Goal: Task Accomplishment & Management: Manage account settings

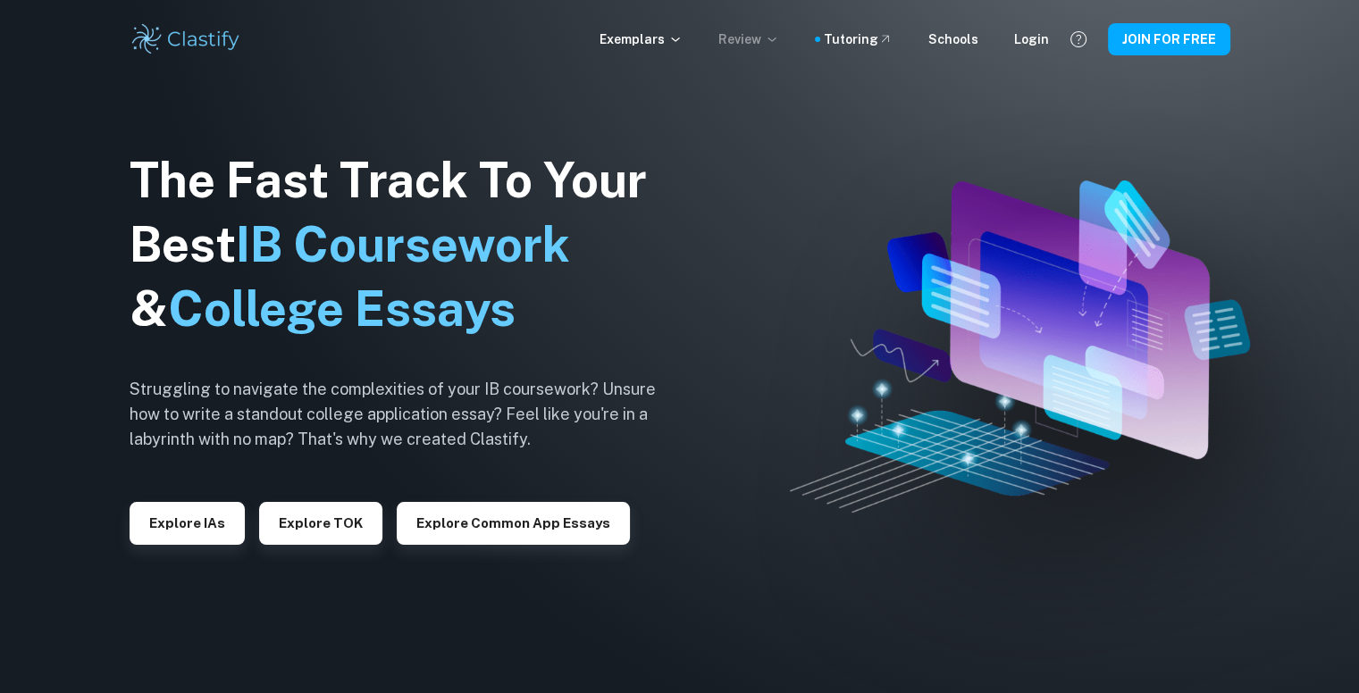
click at [743, 38] on p "Review" at bounding box center [748, 39] width 61 height 20
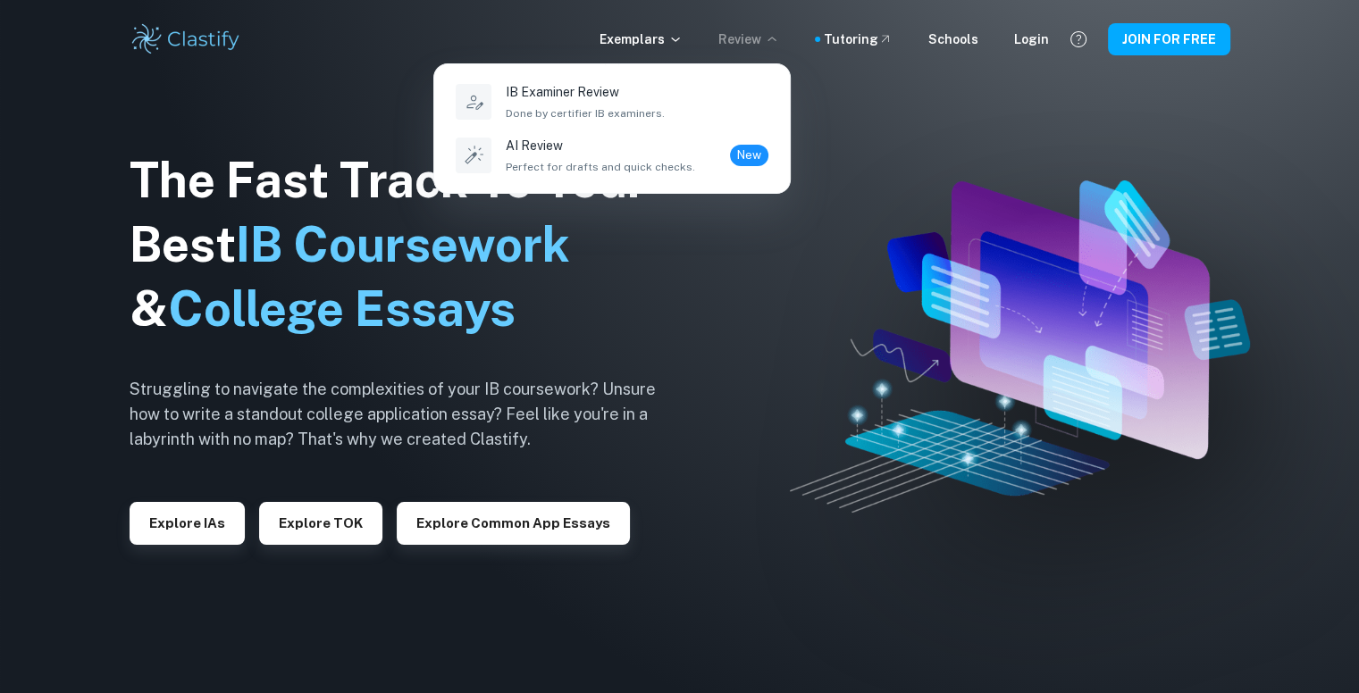
click at [776, 219] on div at bounding box center [679, 346] width 1359 height 693
click at [776, 214] on div at bounding box center [679, 346] width 1359 height 693
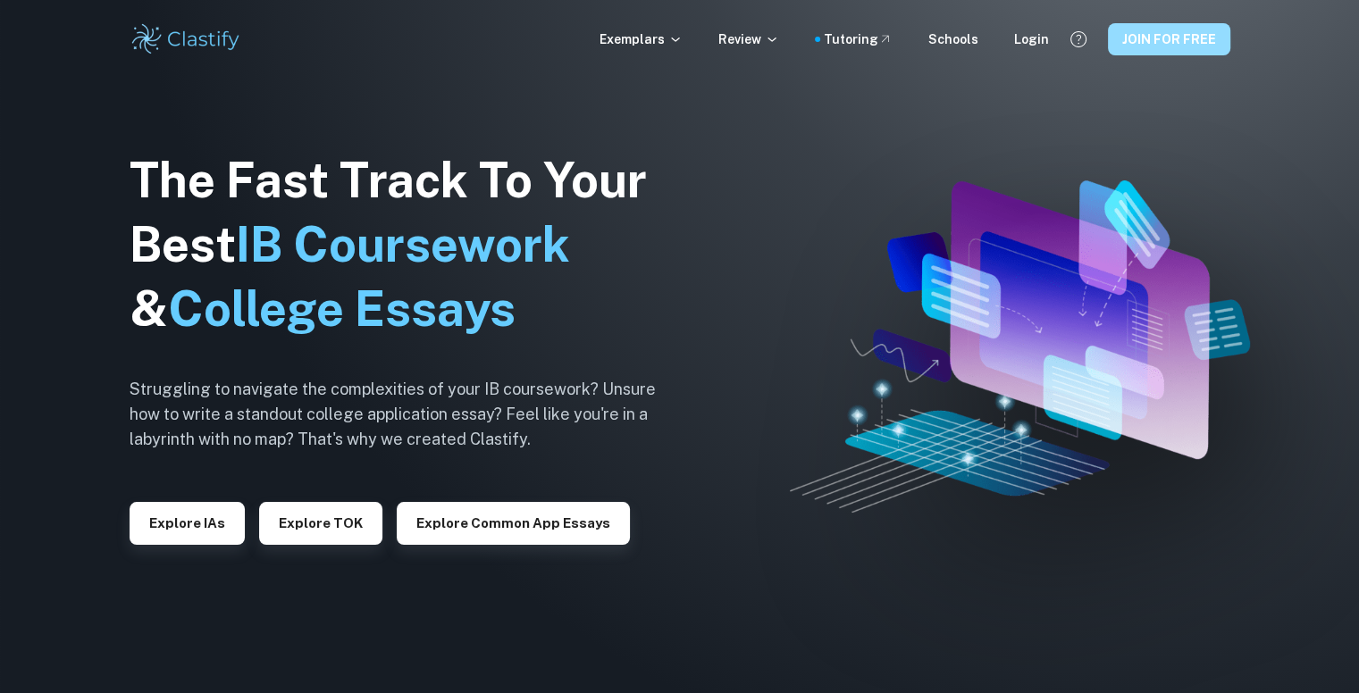
click at [1116, 46] on button "JOIN FOR FREE" at bounding box center [1169, 39] width 122 height 32
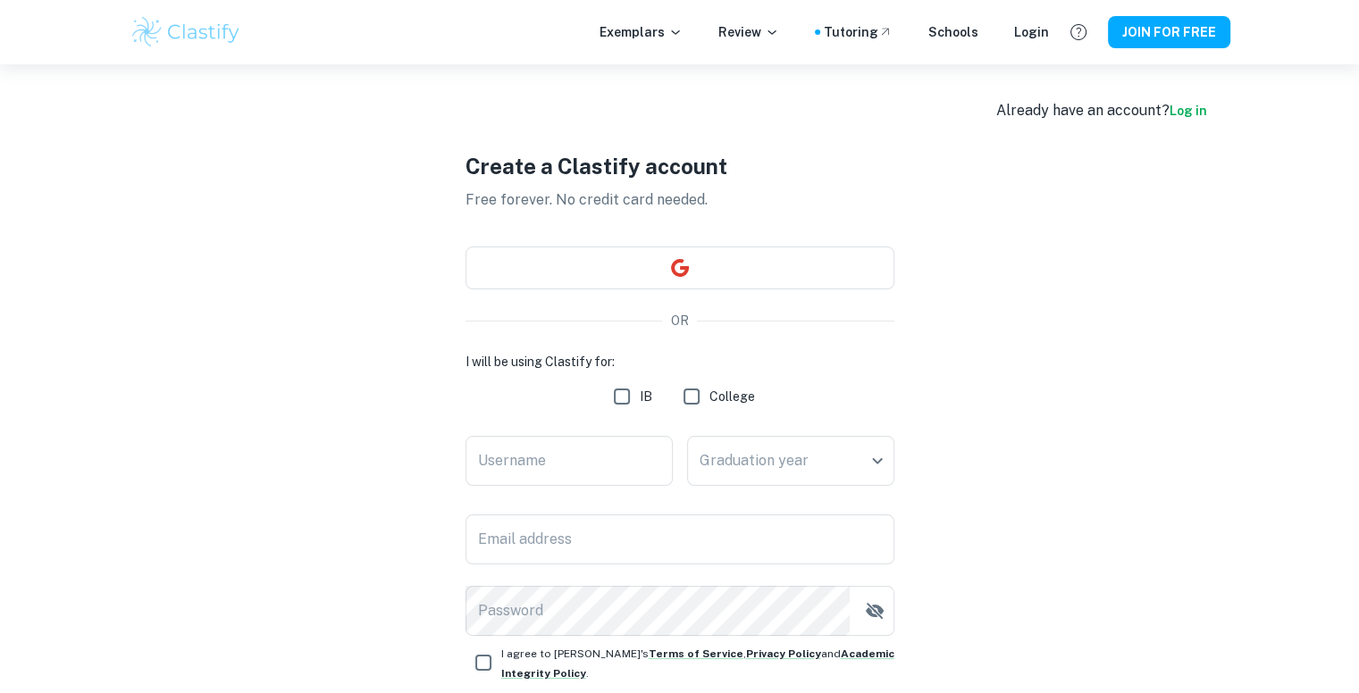
click at [1199, 111] on link "Log in" at bounding box center [1189, 111] width 38 height 14
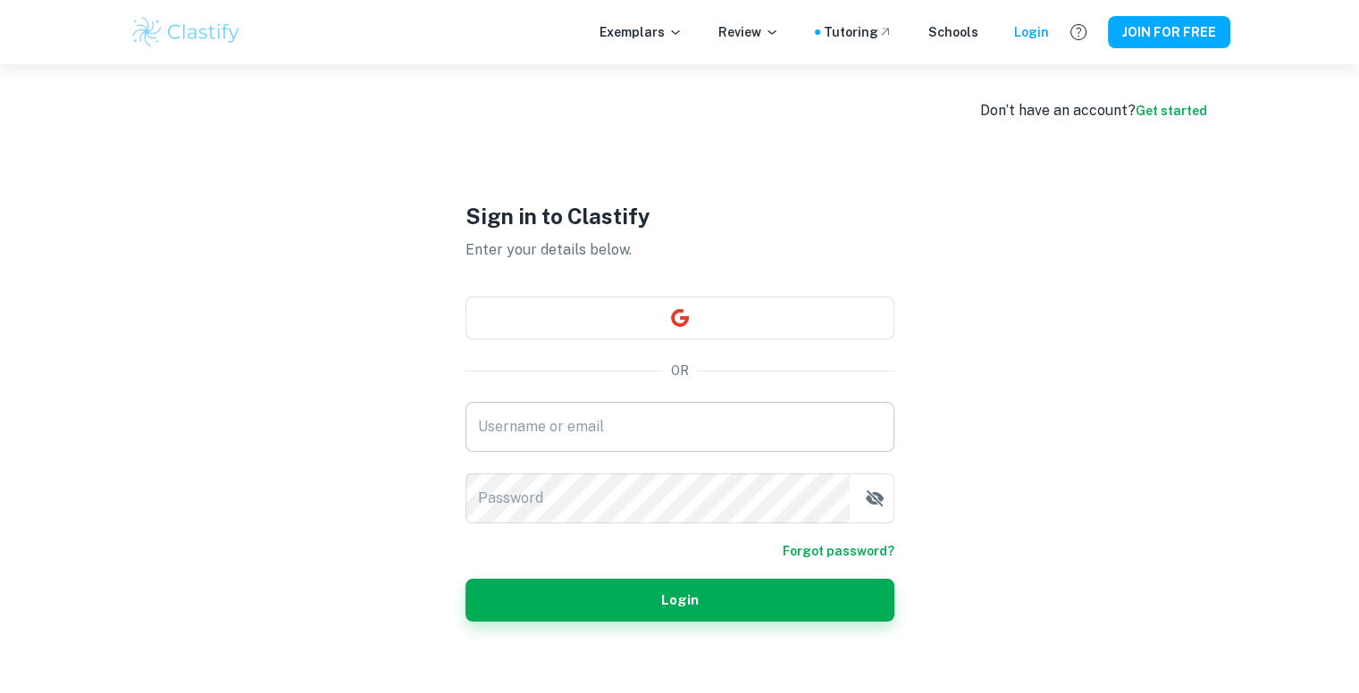
click at [684, 417] on input "Username or email" at bounding box center [680, 427] width 429 height 50
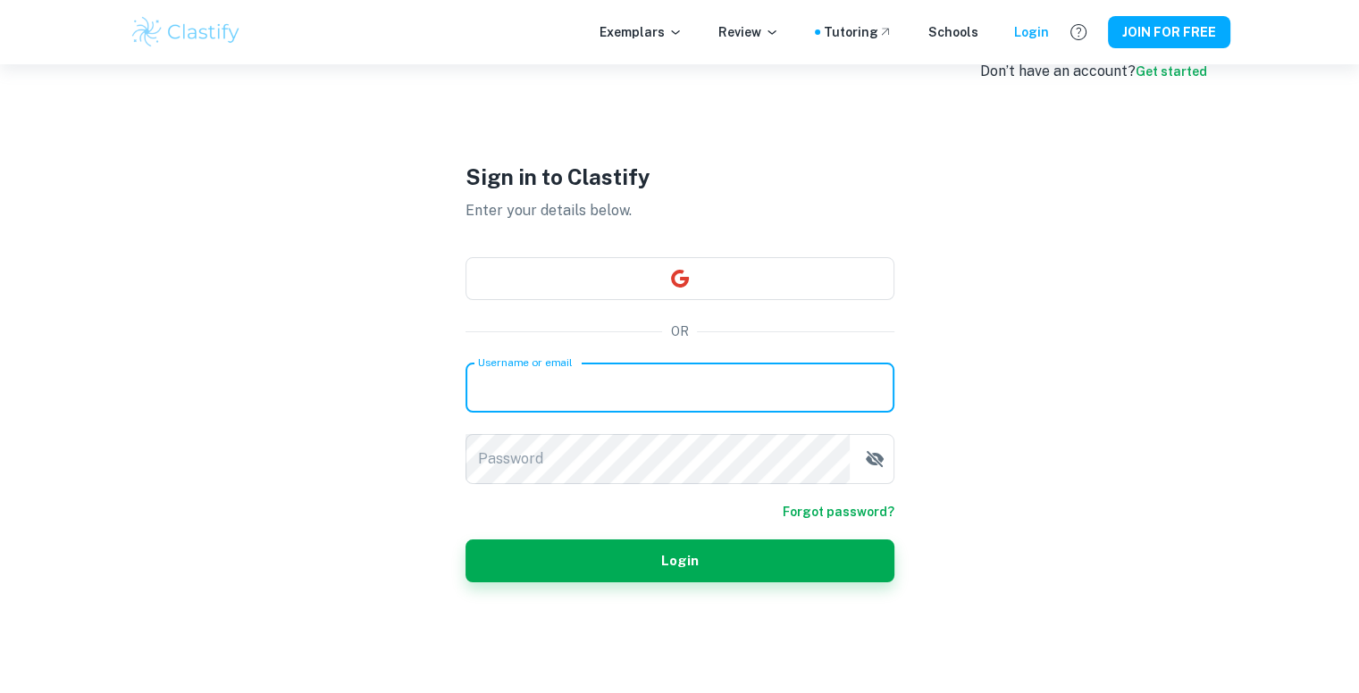
scroll to position [64, 0]
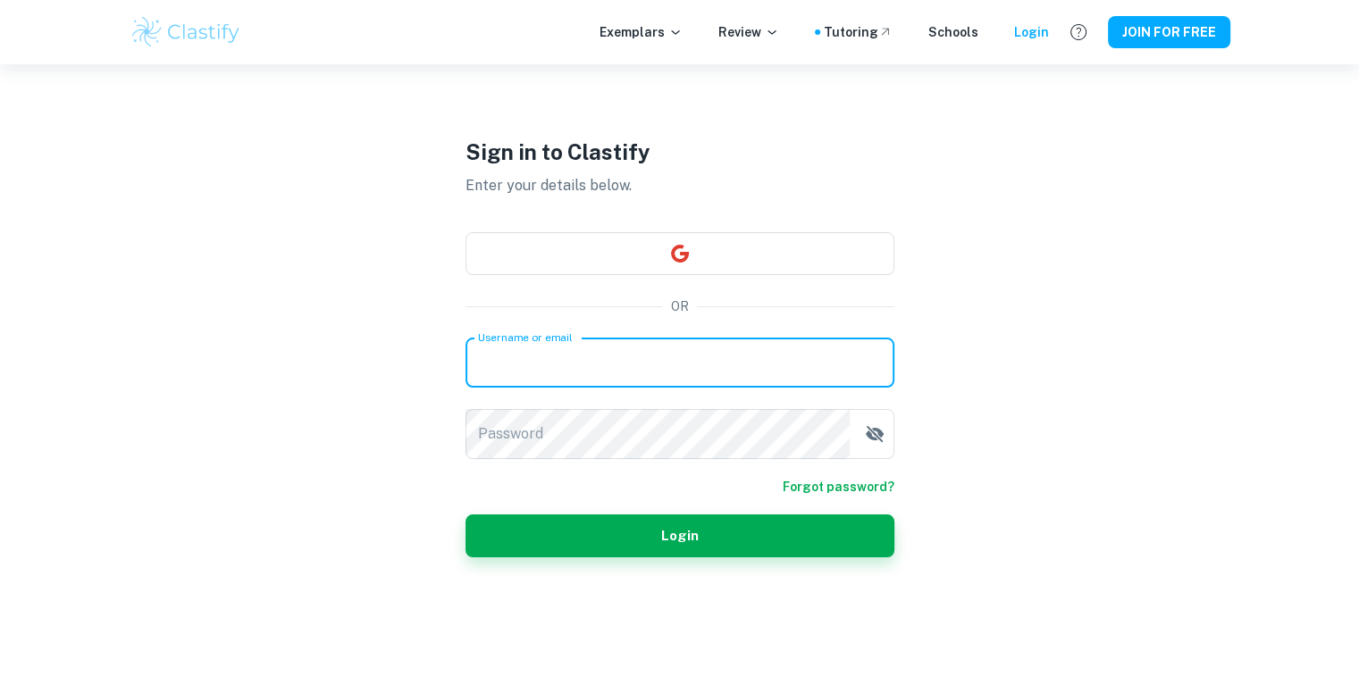
click at [767, 278] on div "Sign in to Clastify Enter your details below. OR Username or email Username or …" at bounding box center [680, 346] width 429 height 693
click at [767, 279] on div "Sign in to Clastify Enter your details below. OR Username or email Username or …" at bounding box center [680, 346] width 429 height 693
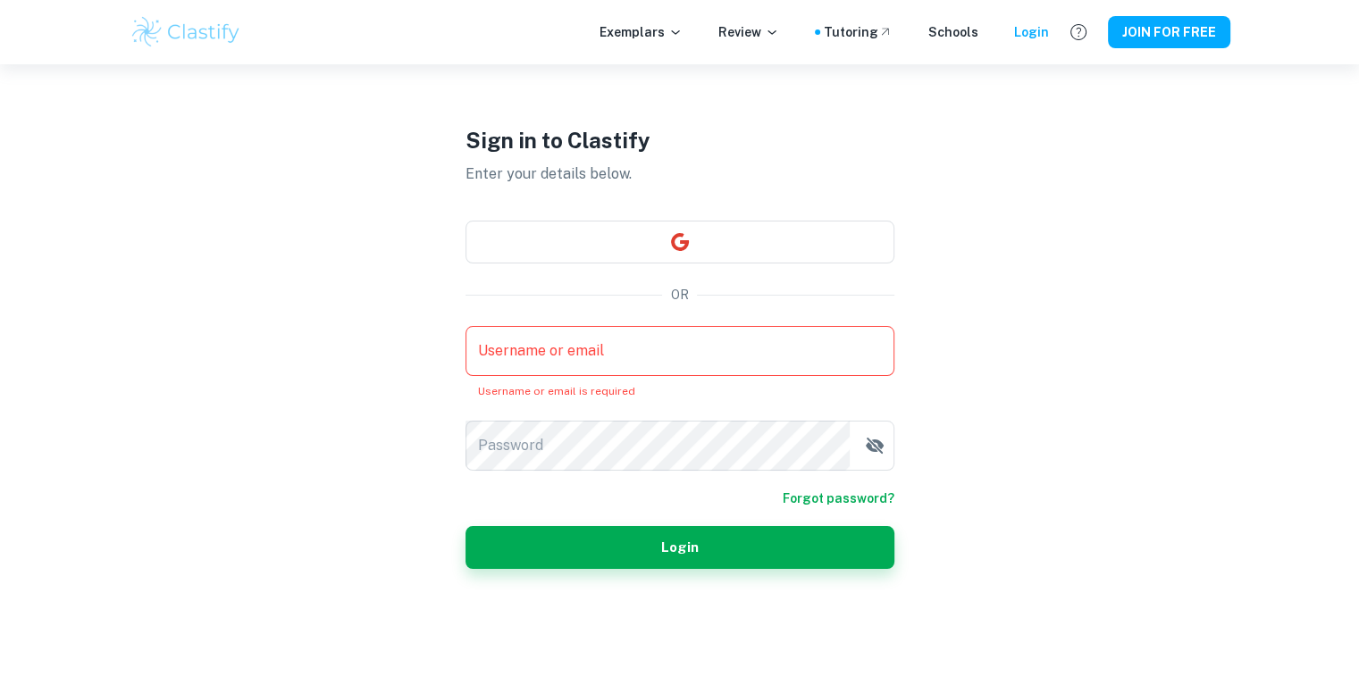
click at [776, 217] on div "Sign in to Clastify Enter your details below. OR Username or email Username or …" at bounding box center [680, 346] width 429 height 693
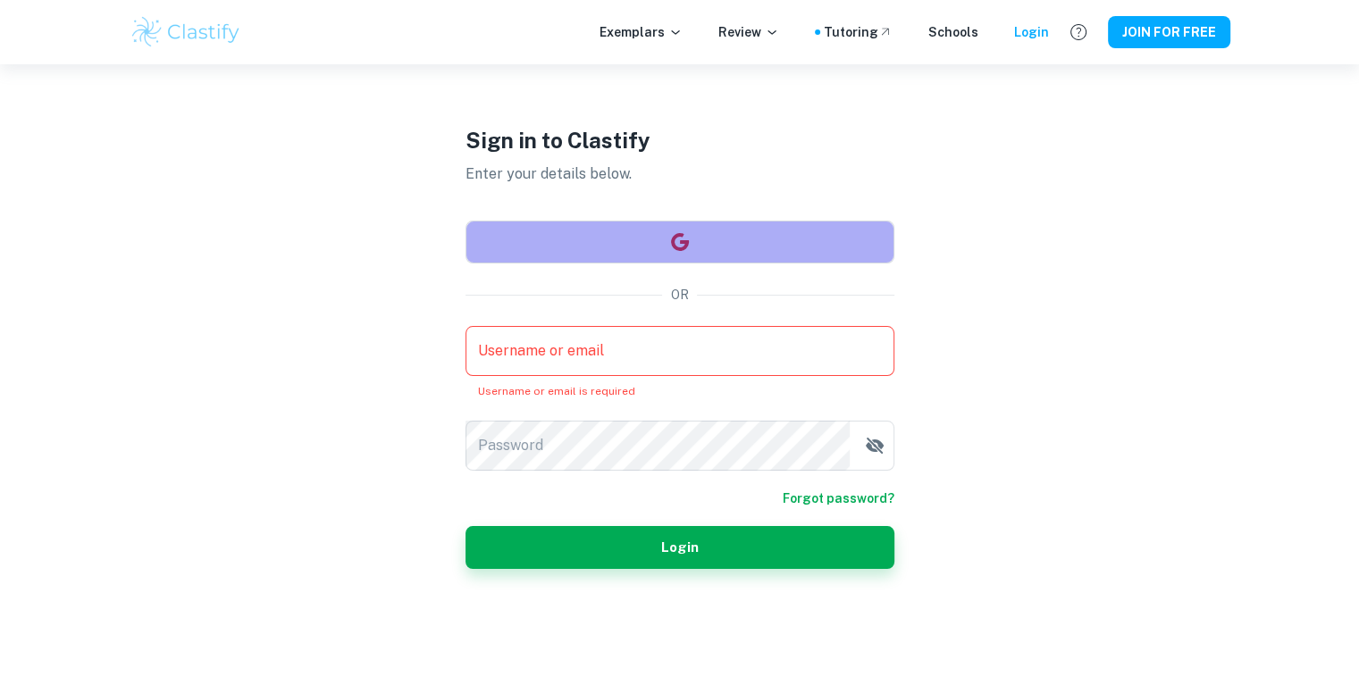
click at [793, 253] on button "button" at bounding box center [680, 242] width 429 height 43
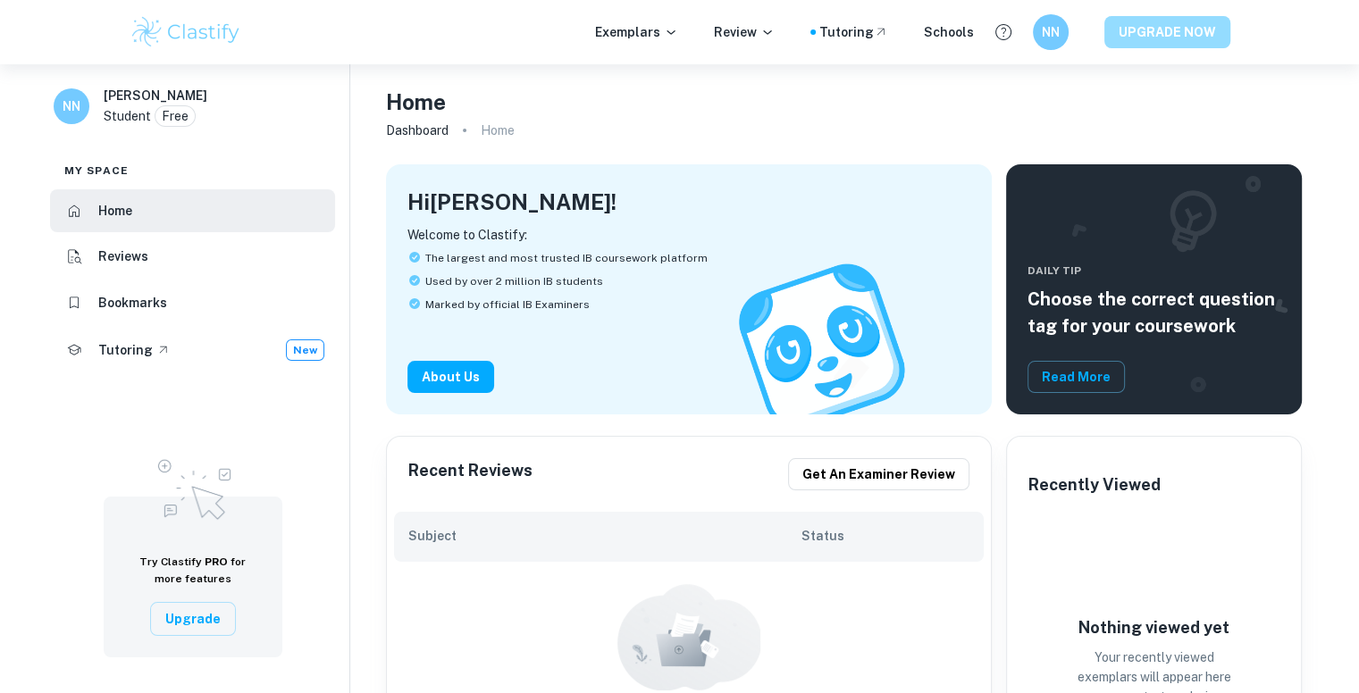
click at [1181, 47] on button "UPGRADE NOW" at bounding box center [1167, 32] width 126 height 32
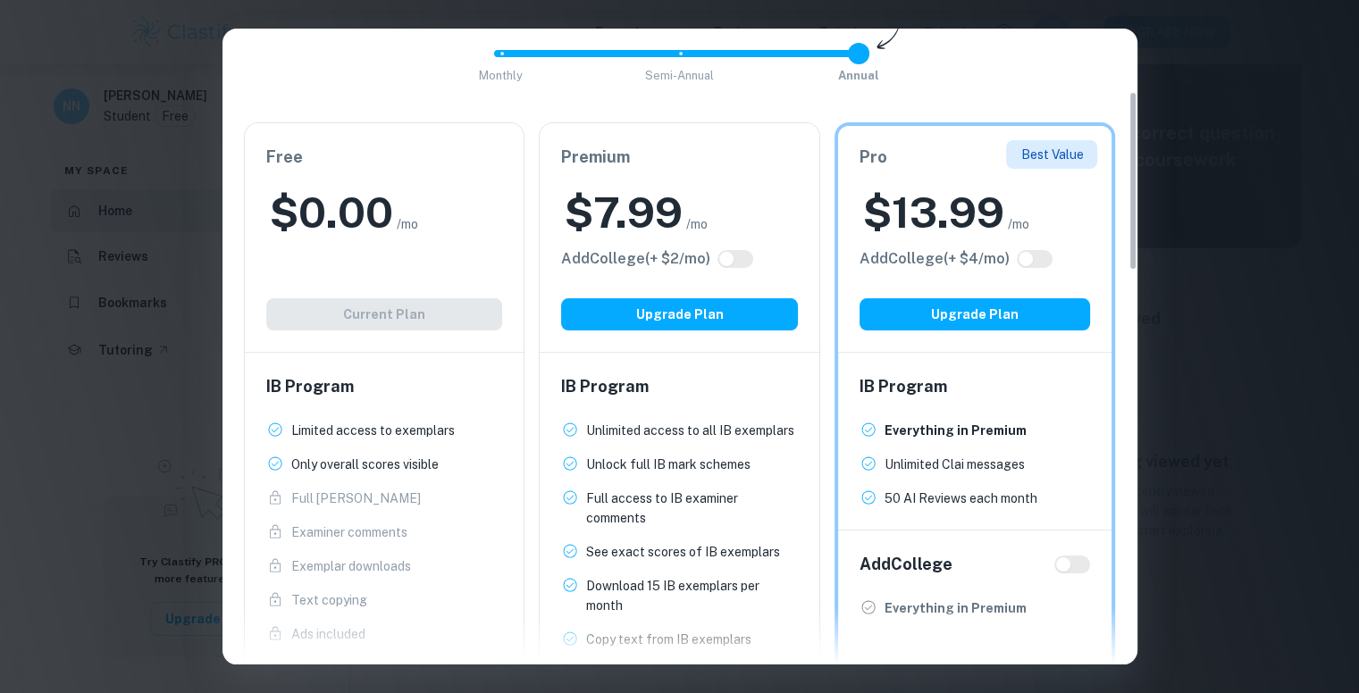
scroll to position [224, 0]
